Goal: Task Accomplishment & Management: Complete application form

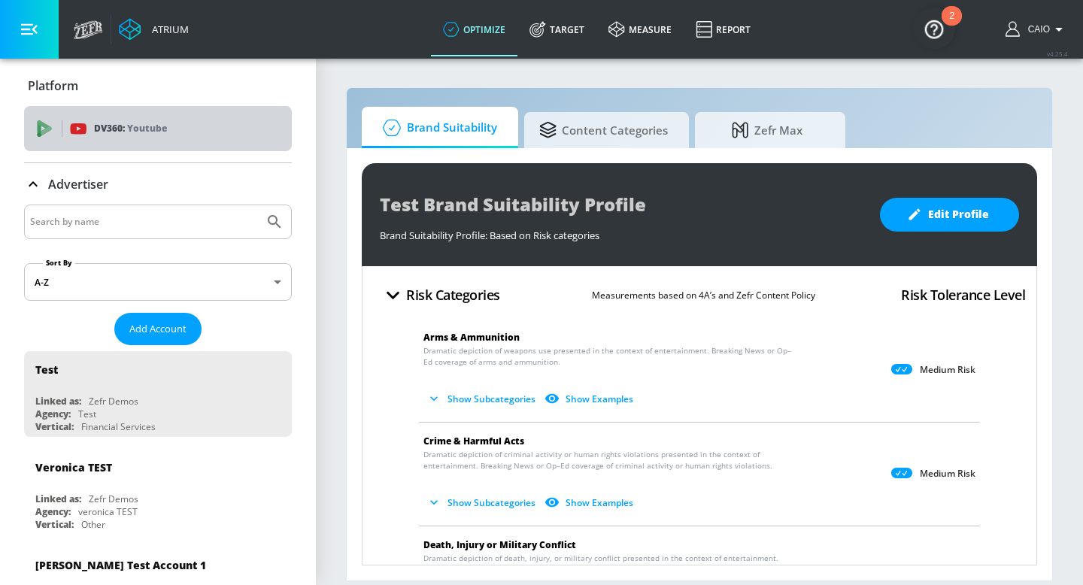
click at [164, 133] on p "Youtube" at bounding box center [147, 128] width 40 height 16
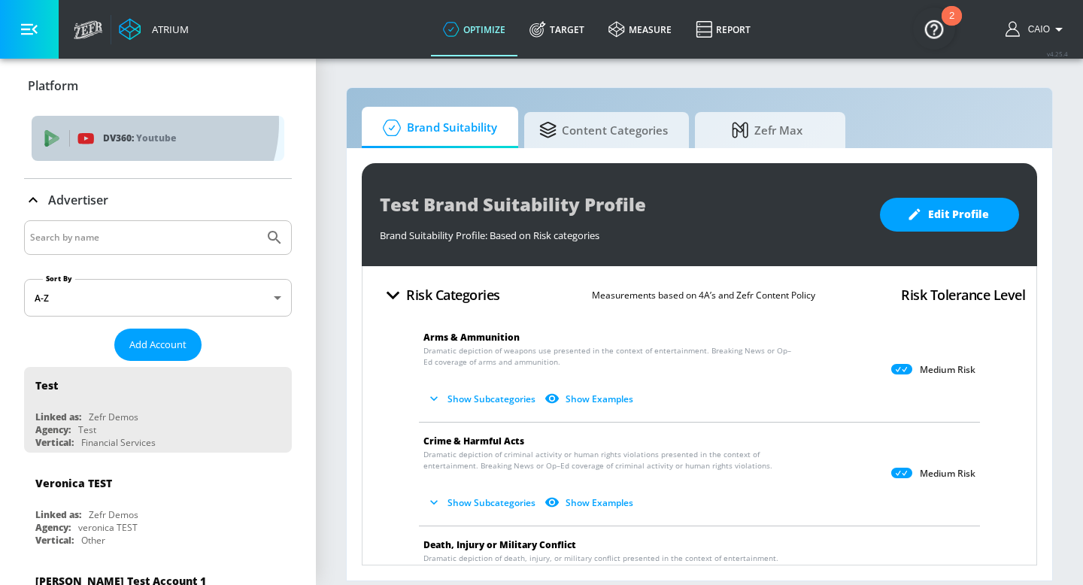
click at [138, 123] on div "DV360: Youtube" at bounding box center [158, 138] width 253 height 45
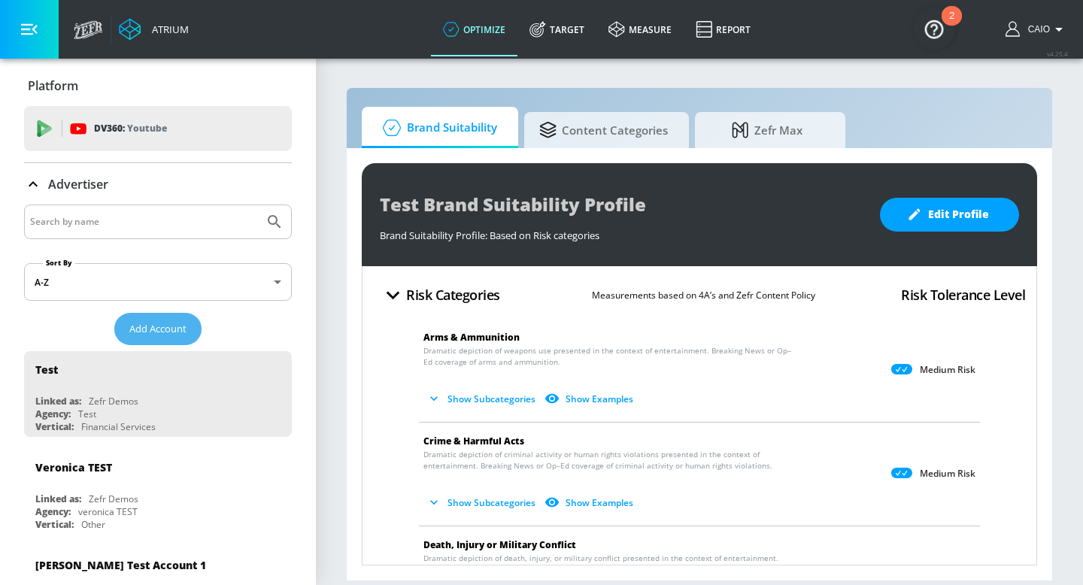
click at [162, 329] on span "Add Account" at bounding box center [157, 328] width 57 height 17
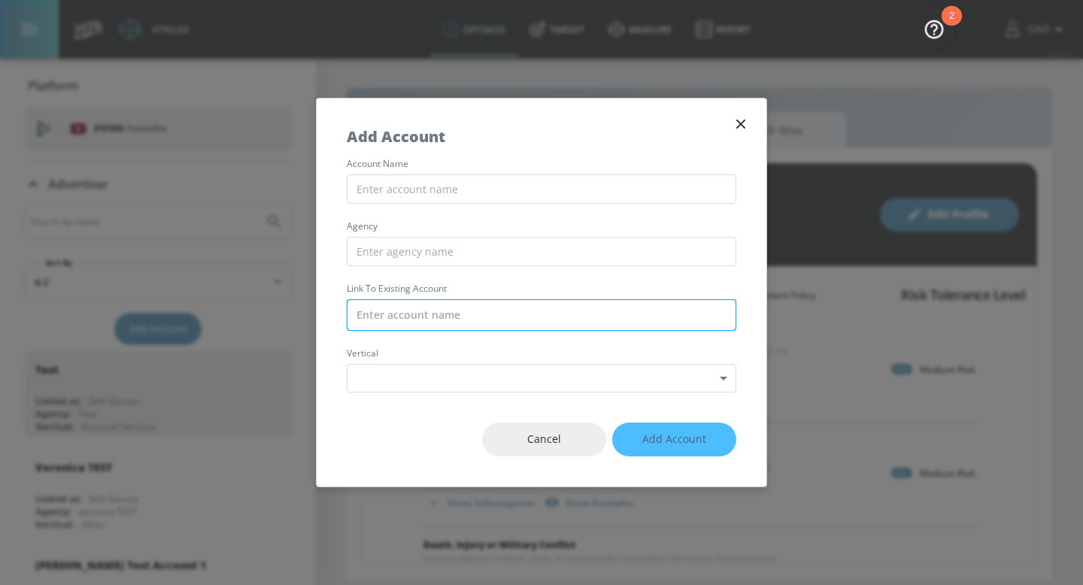
click at [488, 327] on input "text" at bounding box center [542, 315] width 390 height 32
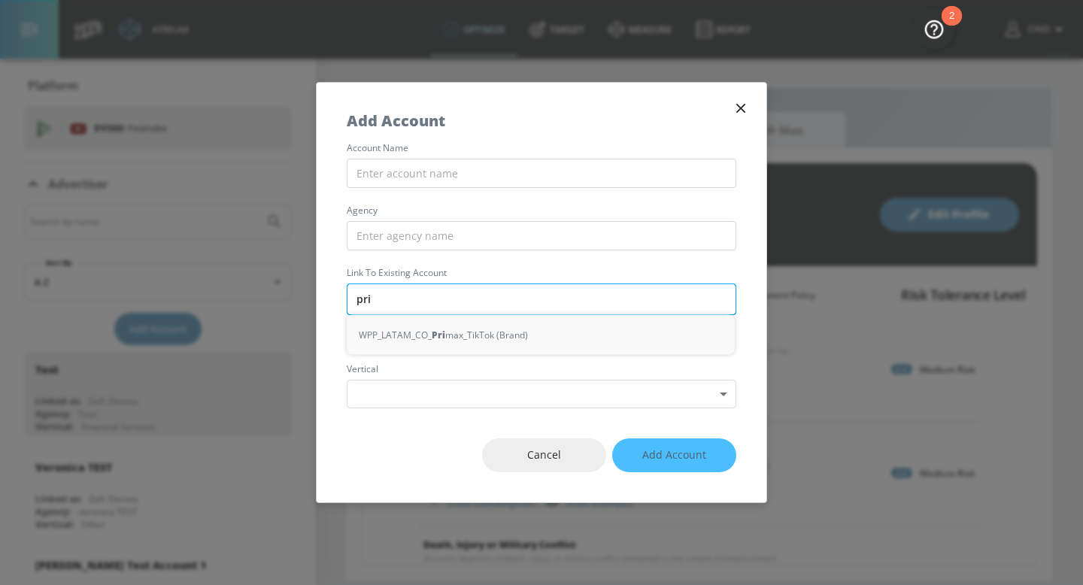
type input "prim"
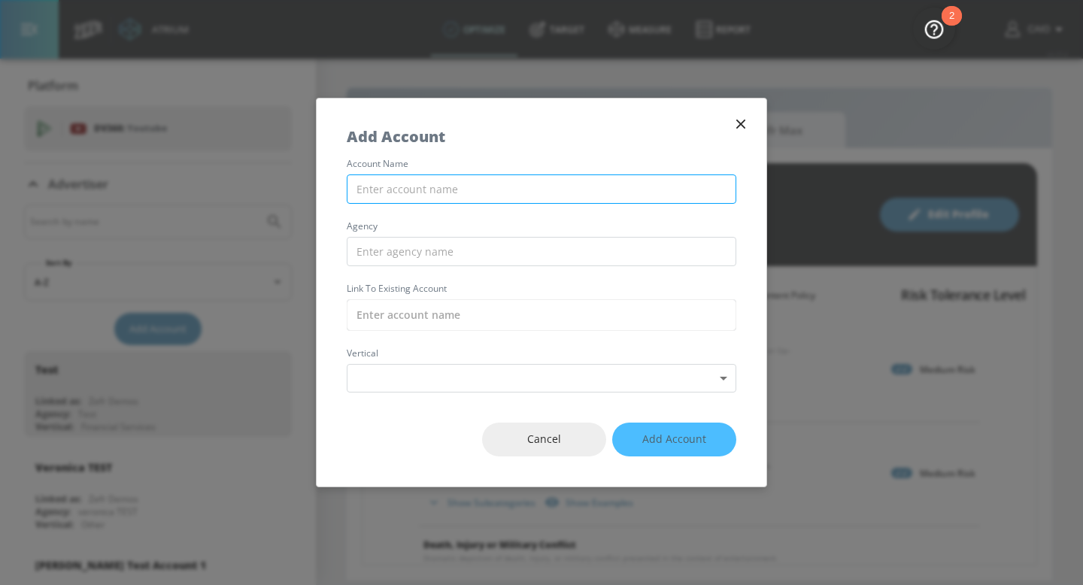
click at [566, 186] on input "text" at bounding box center [542, 189] width 390 height 29
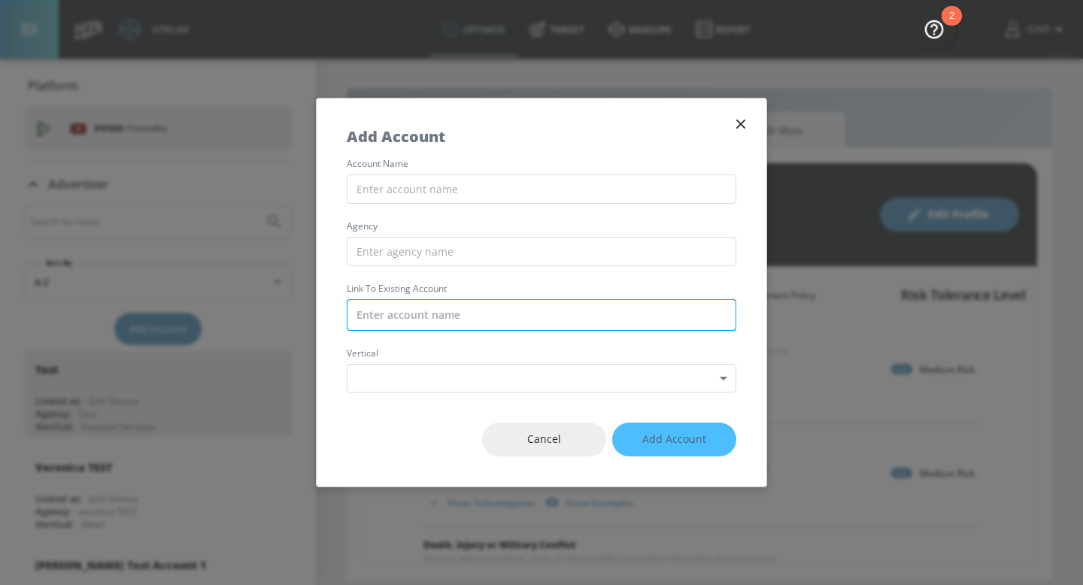
click at [492, 305] on input "text" at bounding box center [542, 315] width 390 height 32
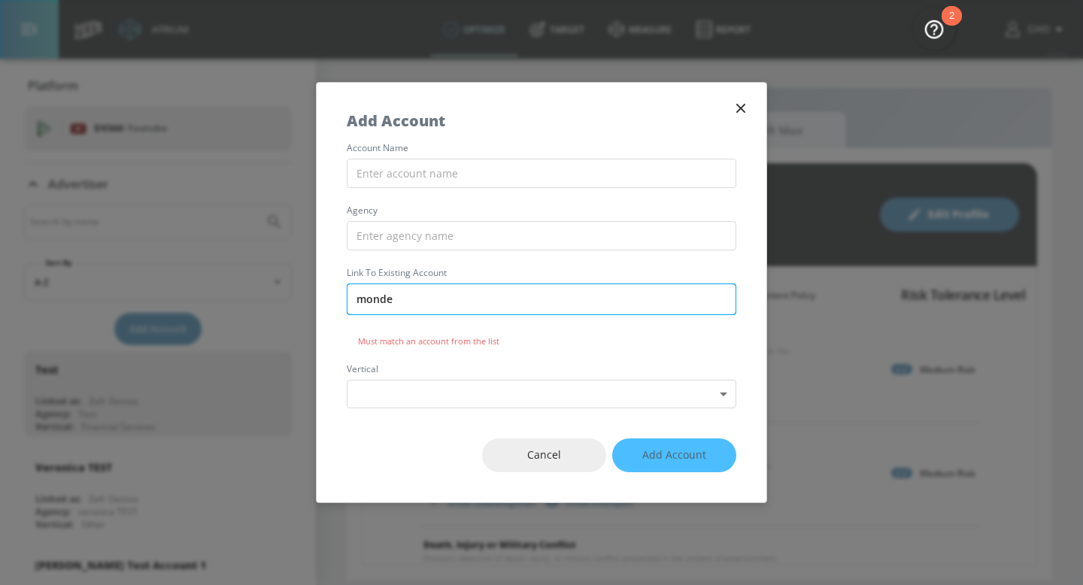
type input "mondel"
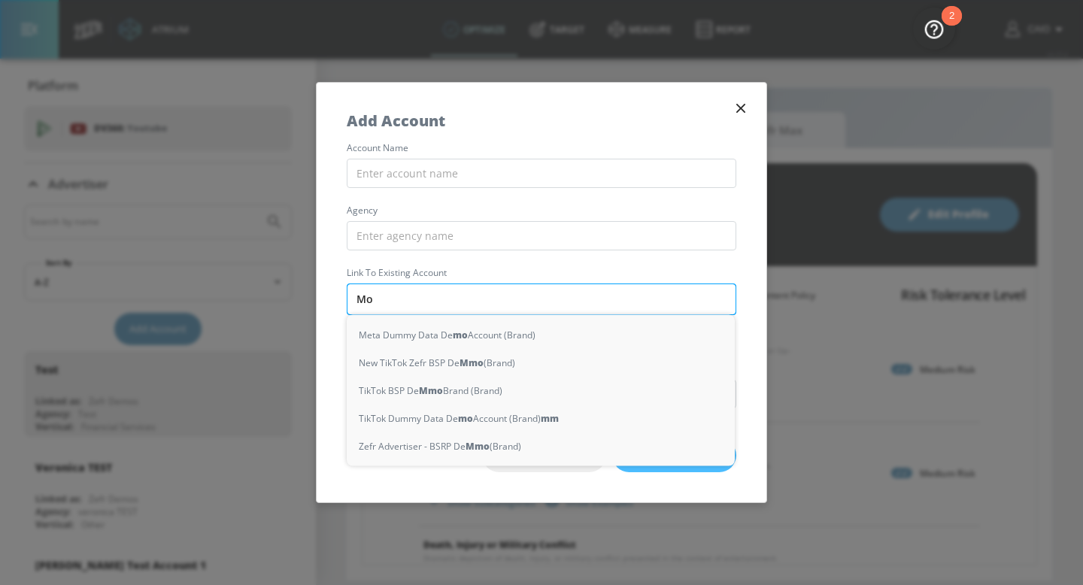
type input "Mon"
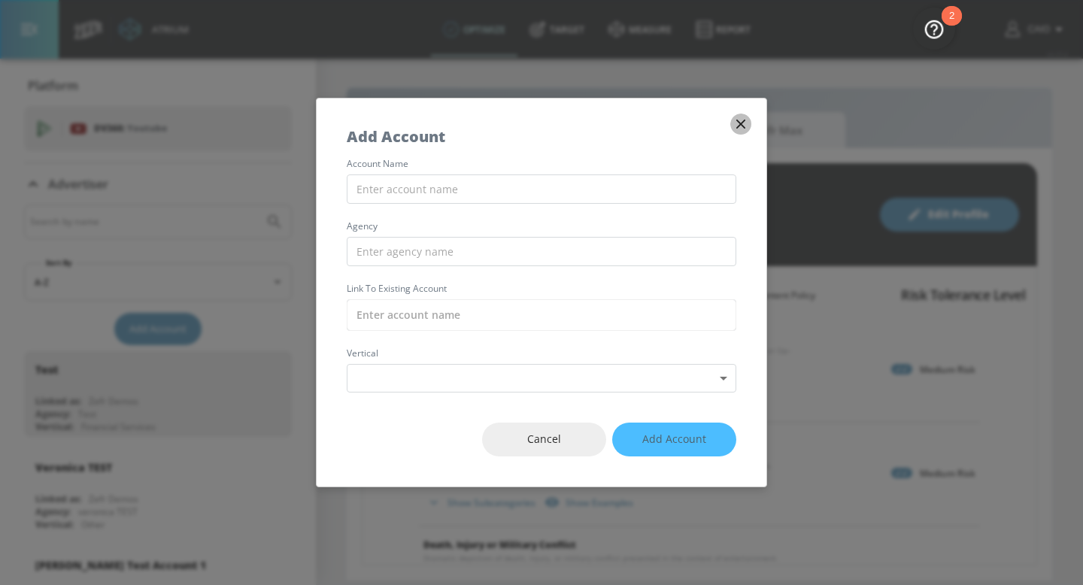
click at [743, 133] on button "button" at bounding box center [740, 124] width 21 height 21
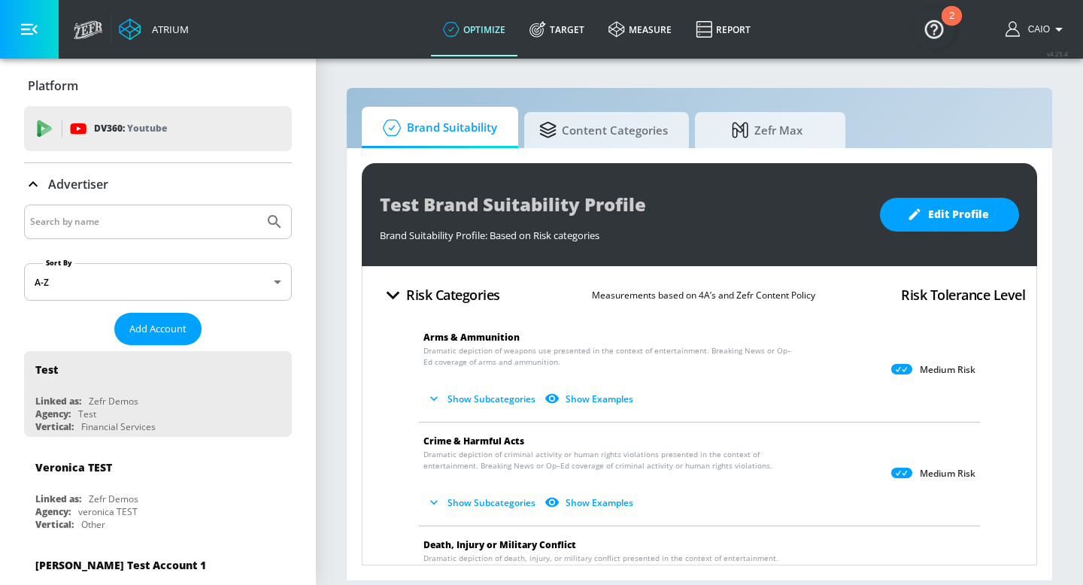
click at [215, 229] on input "Search by name" at bounding box center [144, 222] width 228 height 20
type input "mondelez"
click at [268, 222] on icon "Submit Search" at bounding box center [274, 221] width 13 height 13
click at [272, 225] on icon "Submit Search" at bounding box center [275, 222] width 18 height 18
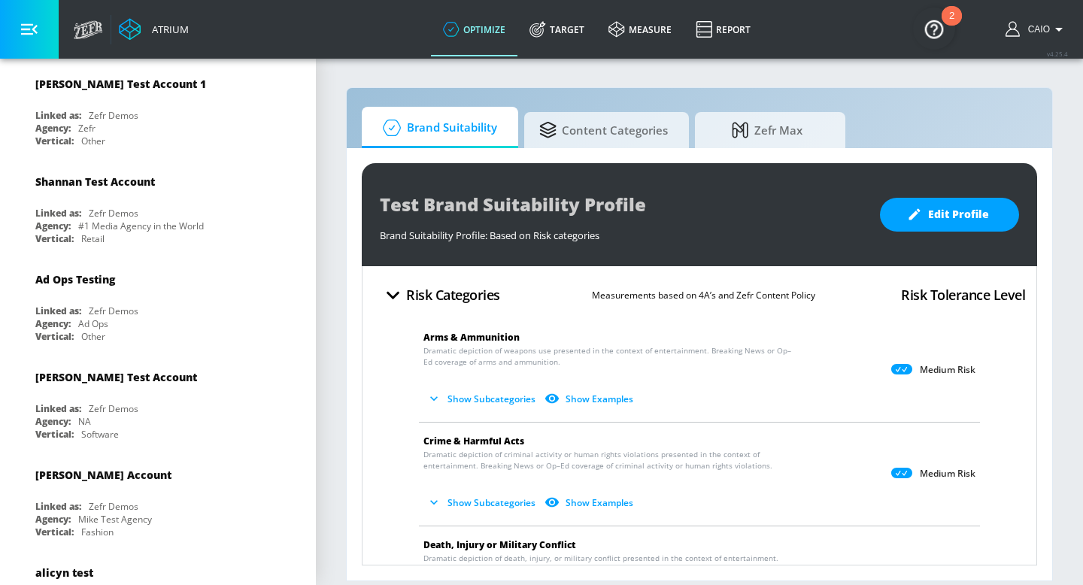
scroll to position [484, 0]
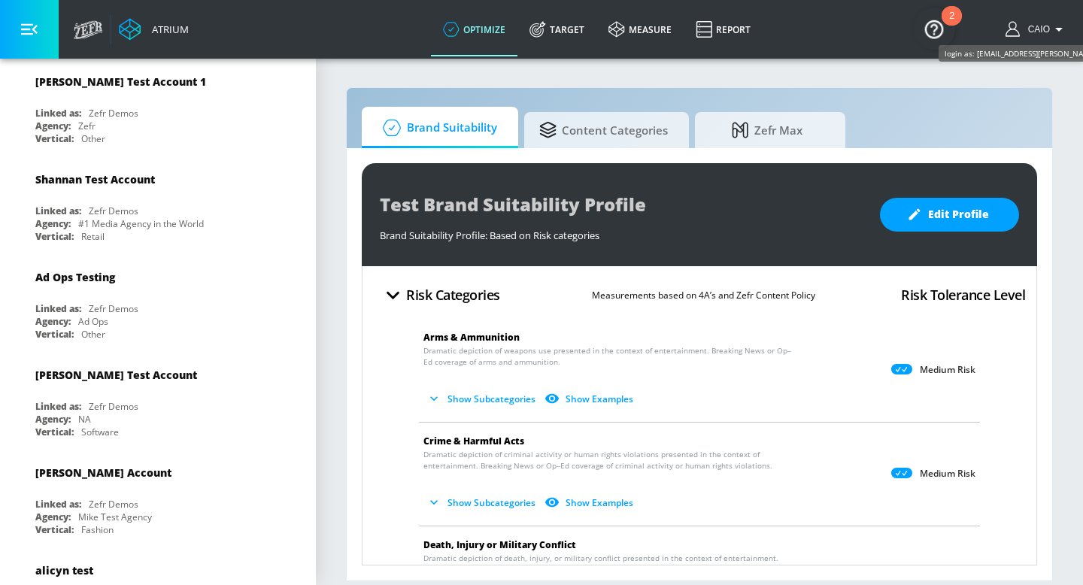
click at [1048, 27] on span "Caio" at bounding box center [1036, 29] width 28 height 11
click at [998, 70] on div "Logout" at bounding box center [1003, 70] width 126 height 18
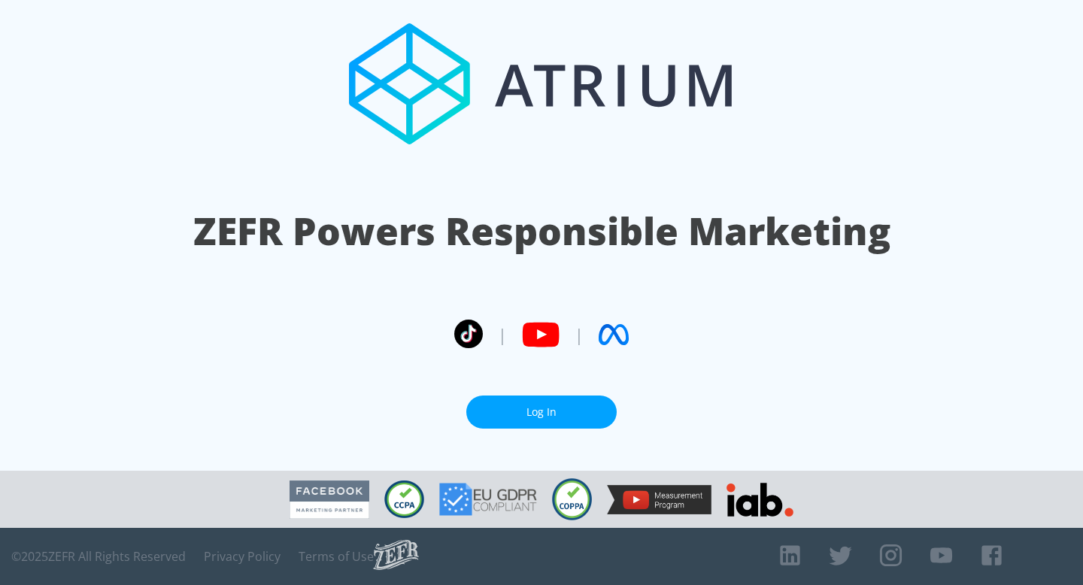
click at [521, 413] on link "Log In" at bounding box center [541, 413] width 150 height 34
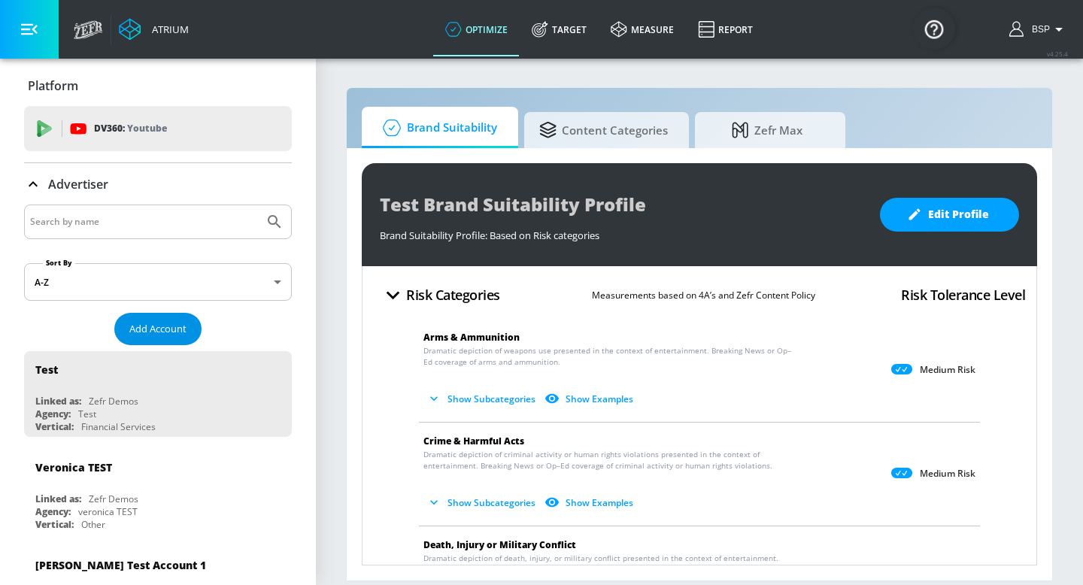
click at [162, 334] on span "Add Account" at bounding box center [157, 328] width 57 height 17
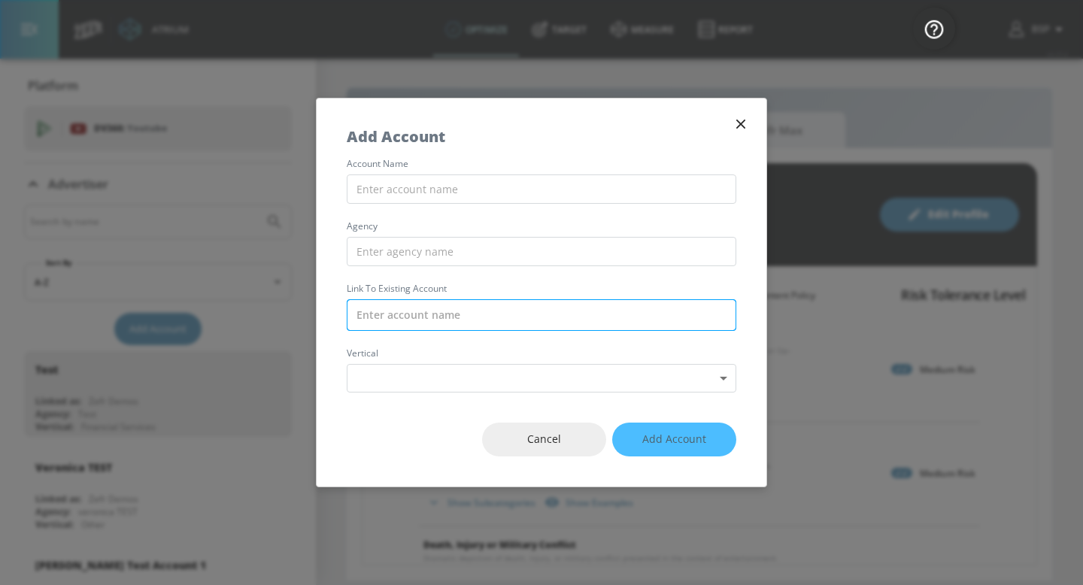
click at [436, 311] on input "text" at bounding box center [542, 315] width 390 height 32
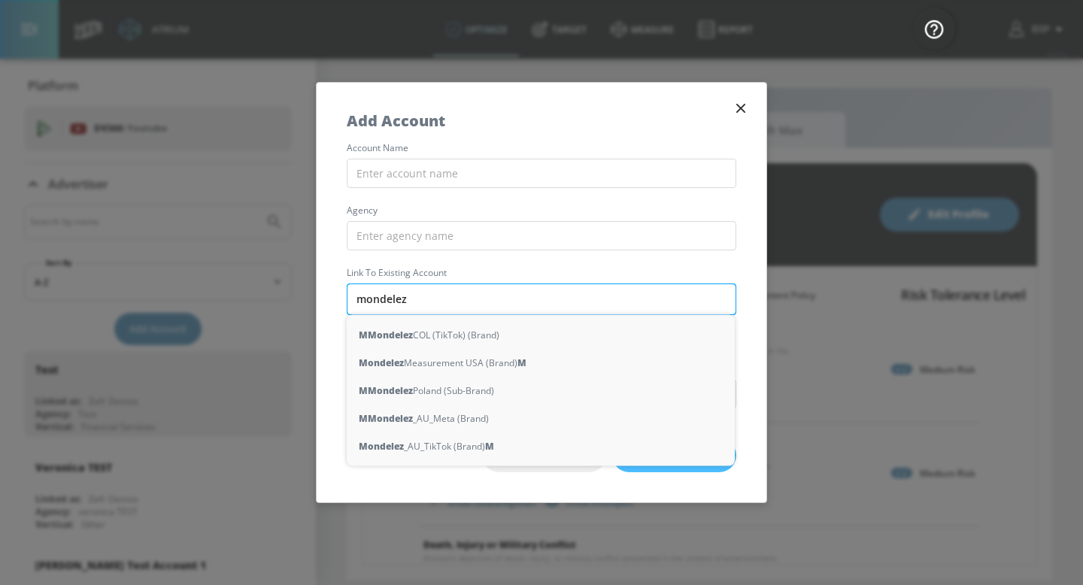
type input "mondeleze"
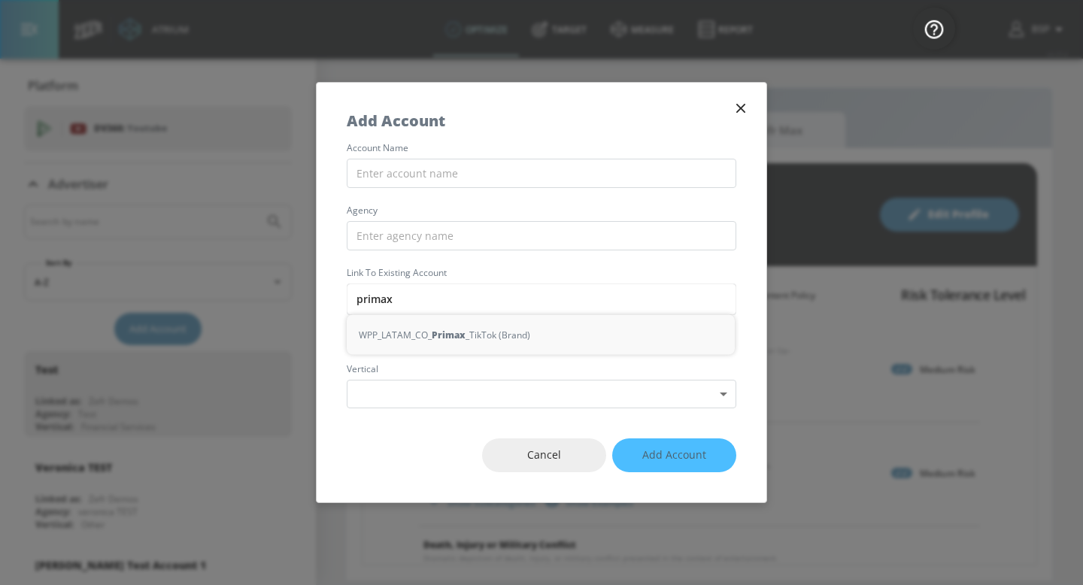
type input "primax"
click at [746, 106] on icon "button" at bounding box center [741, 108] width 17 height 17
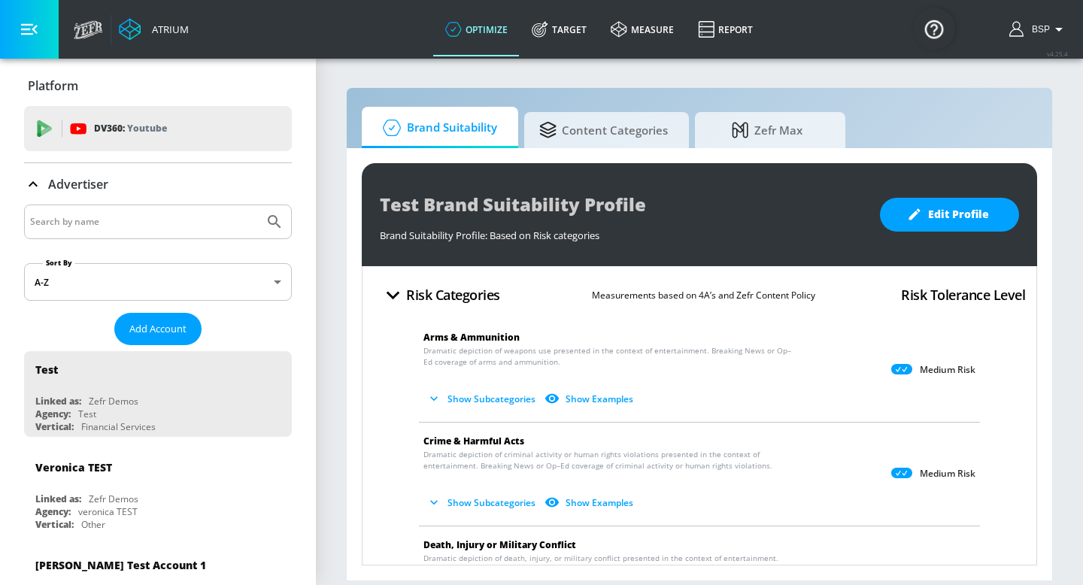
click at [199, 221] on input "Search by name" at bounding box center [144, 222] width 228 height 20
click at [258, 205] on button "Submit Search" at bounding box center [274, 221] width 33 height 33
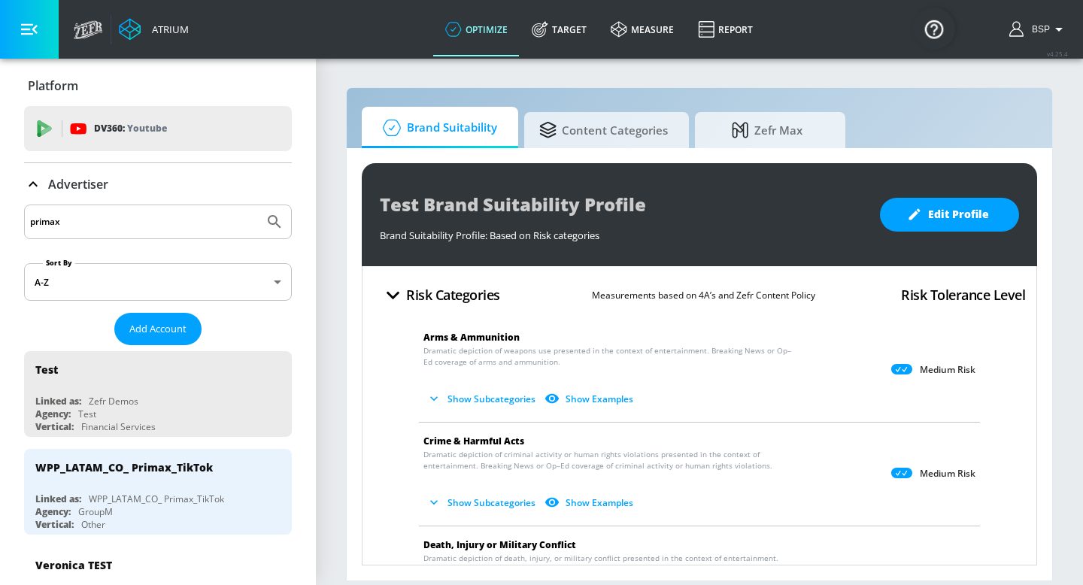
click at [135, 234] on div "primax" at bounding box center [158, 222] width 268 height 35
click at [135, 232] on div "primax" at bounding box center [158, 222] width 268 height 35
click at [137, 216] on input "primax" at bounding box center [144, 222] width 228 height 20
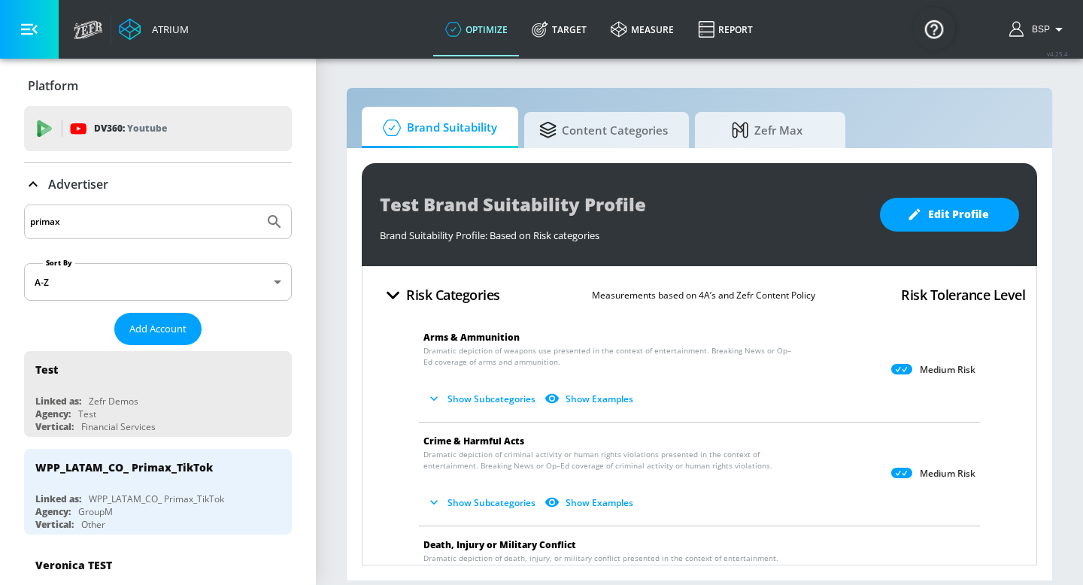
click at [137, 216] on input "primax" at bounding box center [144, 222] width 228 height 20
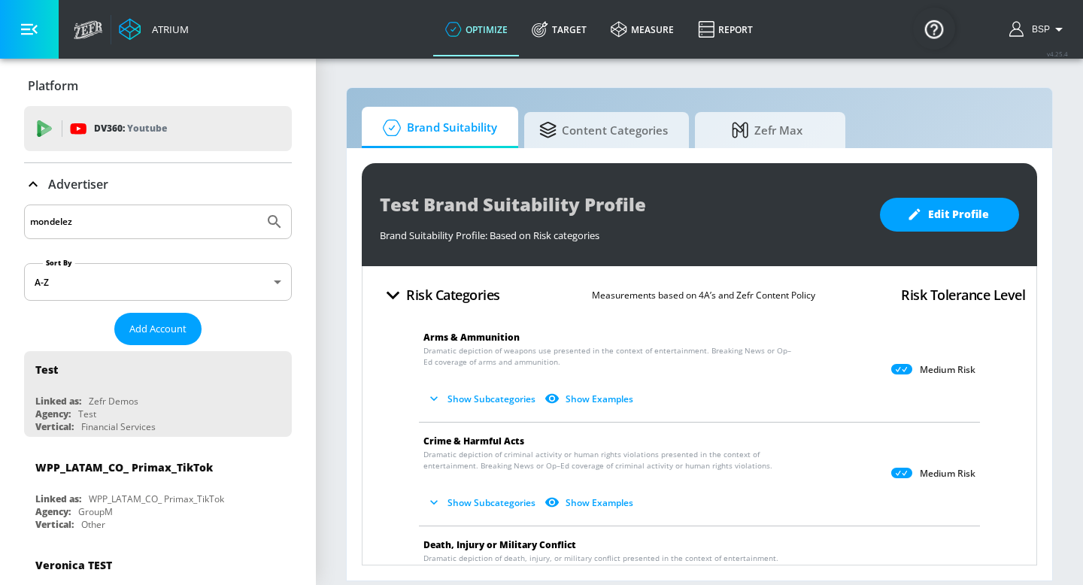
type input "mondelez"
click at [266, 223] on icon "Submit Search" at bounding box center [275, 222] width 18 height 18
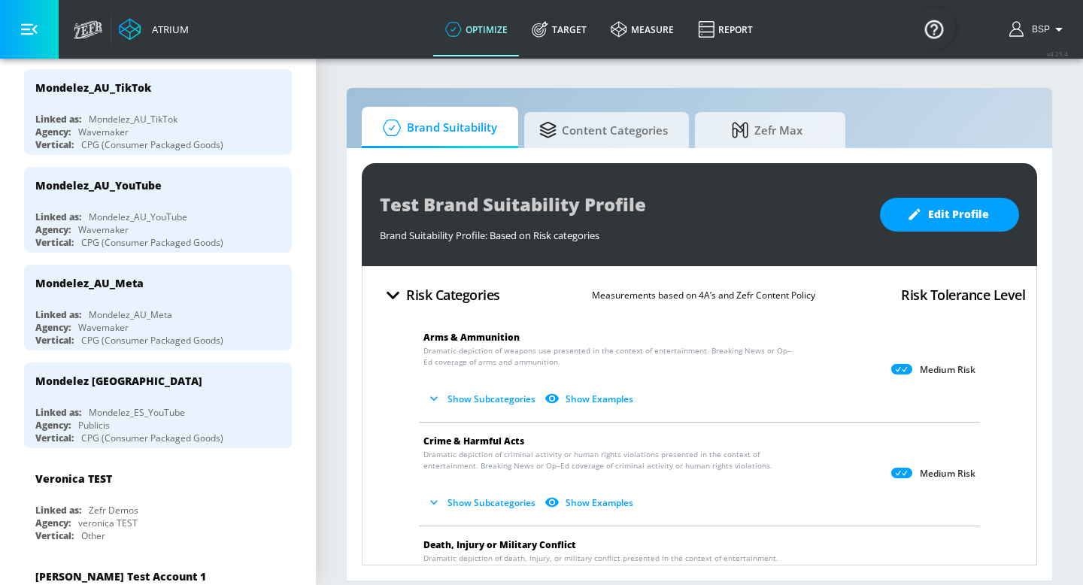
scroll to position [973, 0]
